Goal: Task Accomplishment & Management: Manage account settings

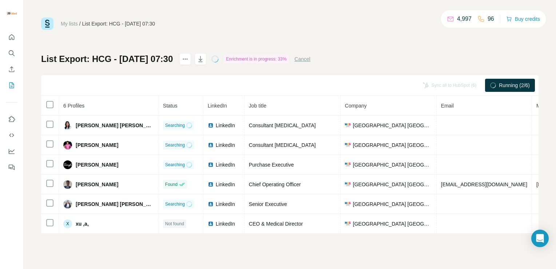
click at [280, 11] on div "My lists / List Export: HCG - [DATE] 07:30 4,997 96 Buy credits List Export: HC…" at bounding box center [290, 134] width 533 height 269
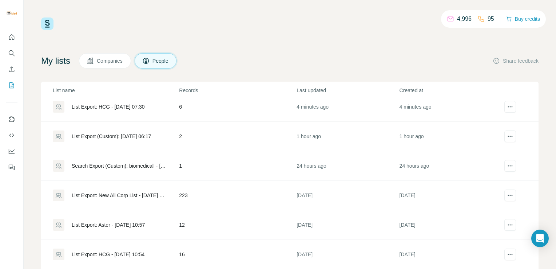
scroll to position [7, 0]
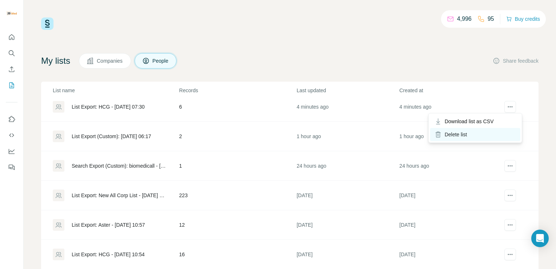
click at [463, 132] on div "Delete list" at bounding box center [475, 134] width 90 height 13
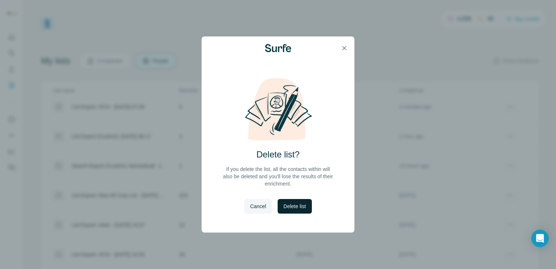
click at [292, 210] on button "Delete list" at bounding box center [295, 206] width 34 height 15
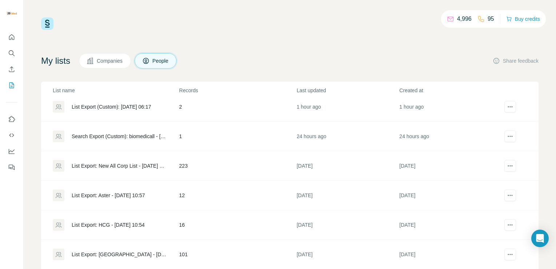
scroll to position [0, 0]
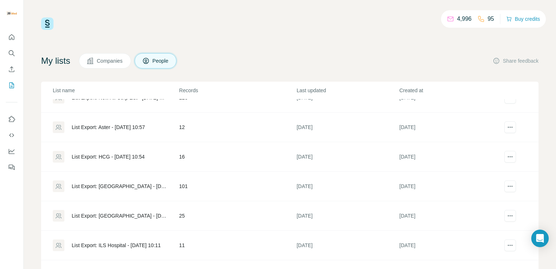
scroll to position [76, 0]
click at [143, 153] on div "List Export: HCG - 12/08/2025 10:54" at bounding box center [108, 156] width 73 height 7
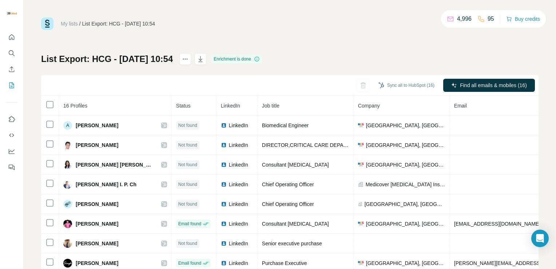
drag, startPoint x: 174, startPoint y: 152, endPoint x: 218, endPoint y: -26, distance: 183.7
click at [218, 0] on html "My lists / List Export: HCG - 12/08/2025 10:54 4,996 95 Buy credits List Export…" at bounding box center [278, 134] width 556 height 269
click at [33, 190] on div "My lists / List Export: HCG - 12/08/2025 10:54 4,996 95 Buy credits List Export…" at bounding box center [290, 134] width 533 height 269
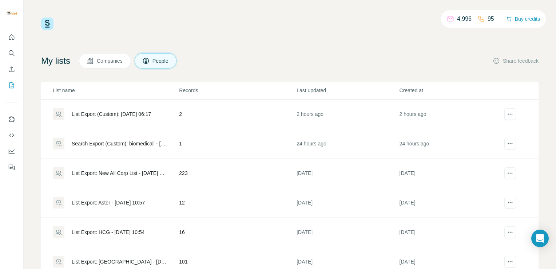
click at [136, 203] on div "List Export: Aster - 12/08/2025 10:57" at bounding box center [108, 202] width 73 height 7
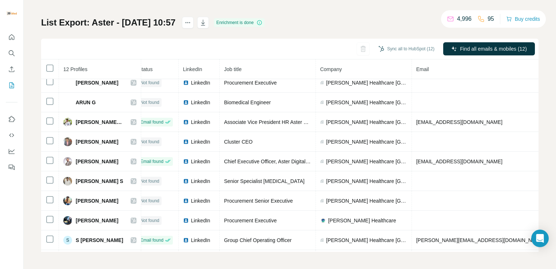
scroll to position [0, 7]
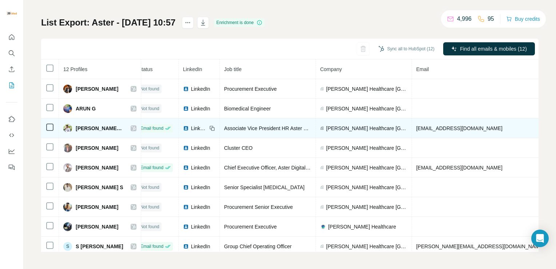
drag, startPoint x: 136, startPoint y: 203, endPoint x: 100, endPoint y: 127, distance: 83.4
click at [84, 127] on span "Briju Mohan K R" at bounding box center [100, 127] width 48 height 7
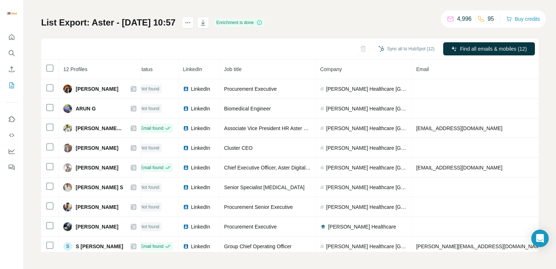
drag, startPoint x: 84, startPoint y: 127, endPoint x: 33, endPoint y: 138, distance: 51.8
click at [33, 138] on div "My lists / List Export: Aster - 12/08/2025 10:57 4,996 95 Buy credits List Expo…" at bounding box center [290, 134] width 533 height 269
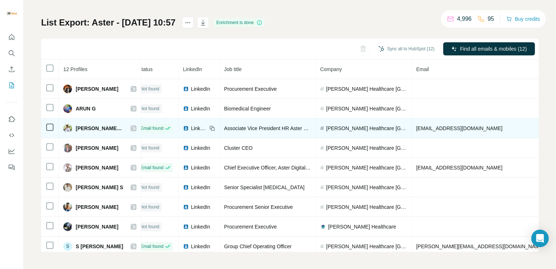
click at [183, 129] on img at bounding box center [186, 128] width 6 height 6
